Goal: Transaction & Acquisition: Purchase product/service

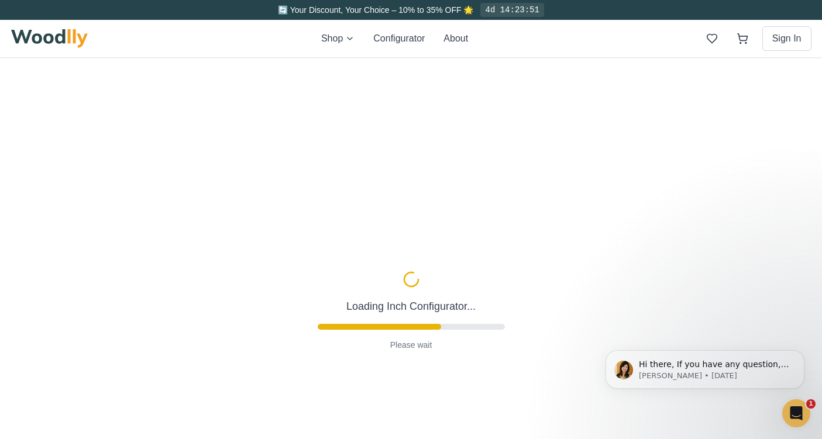
type input "48"
type input "3"
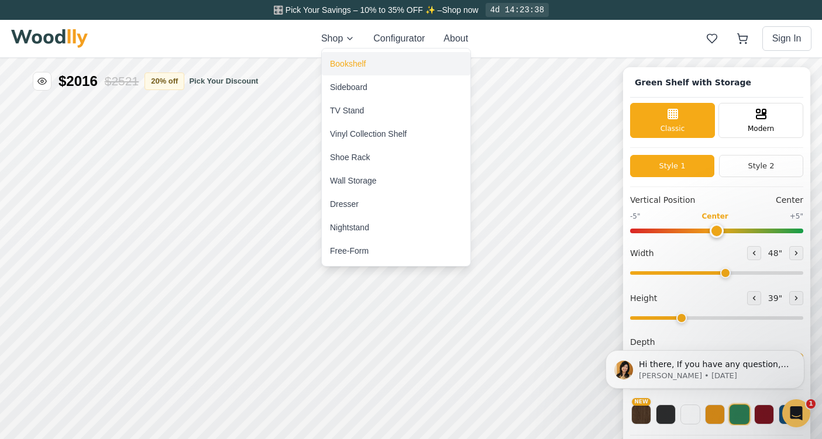
click at [349, 61] on div "Bookshelf" at bounding box center [348, 64] width 36 height 12
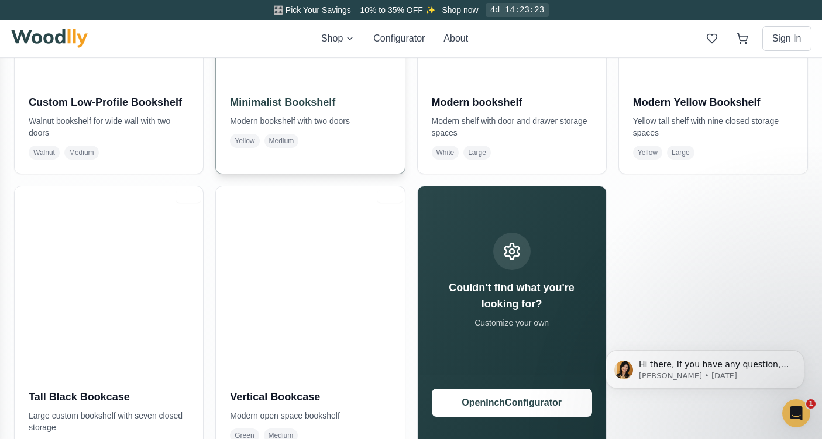
scroll to position [747, 0]
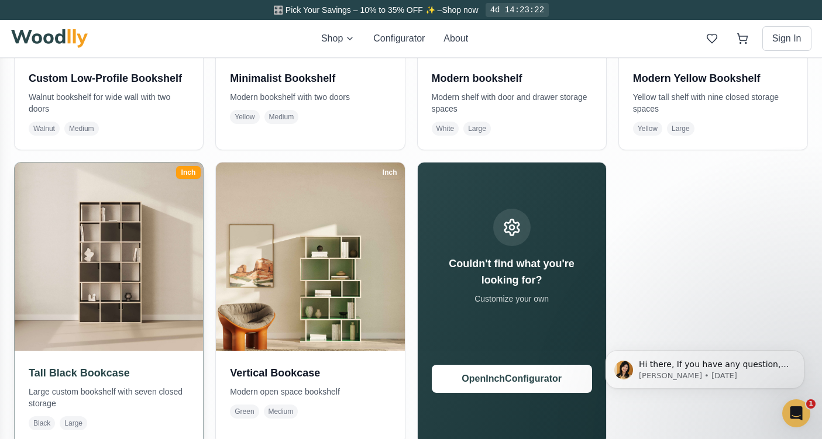
click at [117, 257] on img at bounding box center [109, 256] width 198 height 198
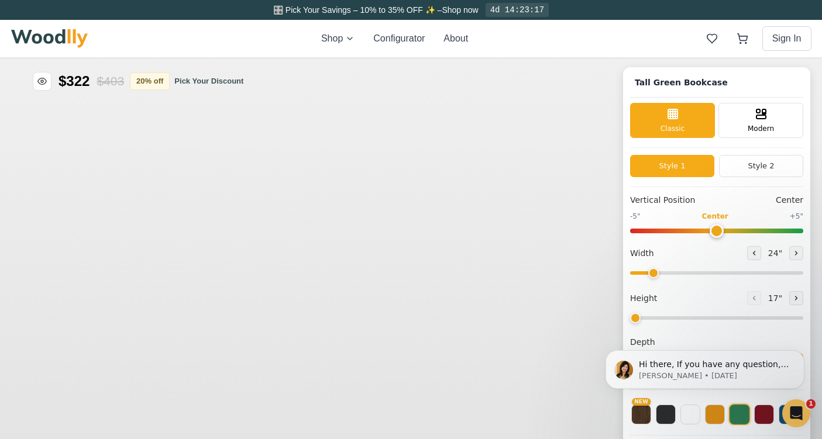
type input "45"
type input "6"
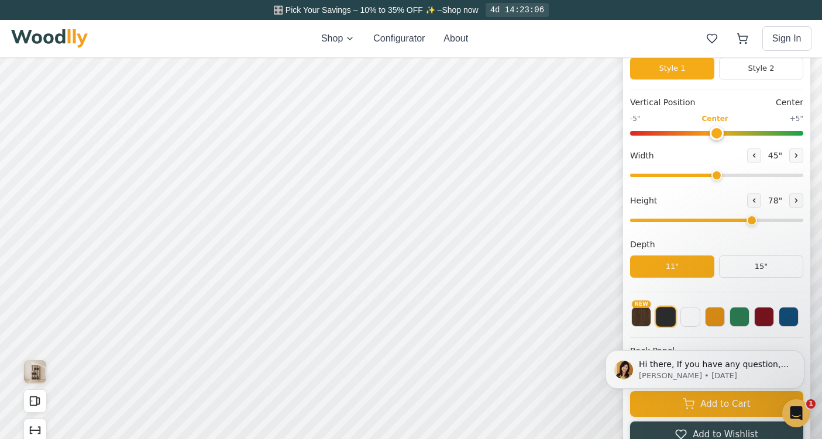
scroll to position [42, 0]
